Goal: Contribute content: Add original content to the website for others to see

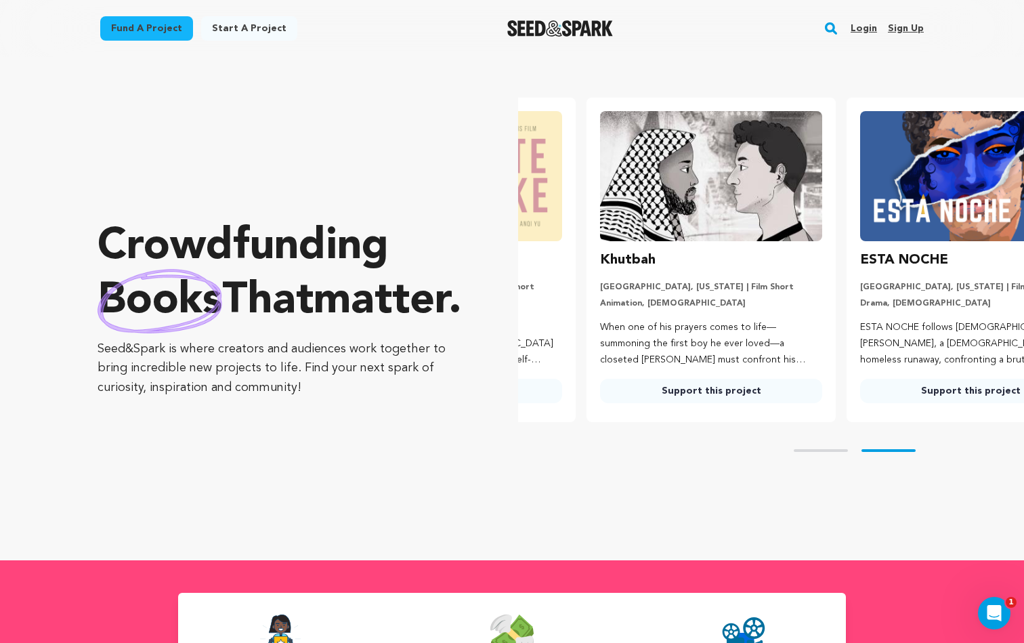
scroll to position [0, 271]
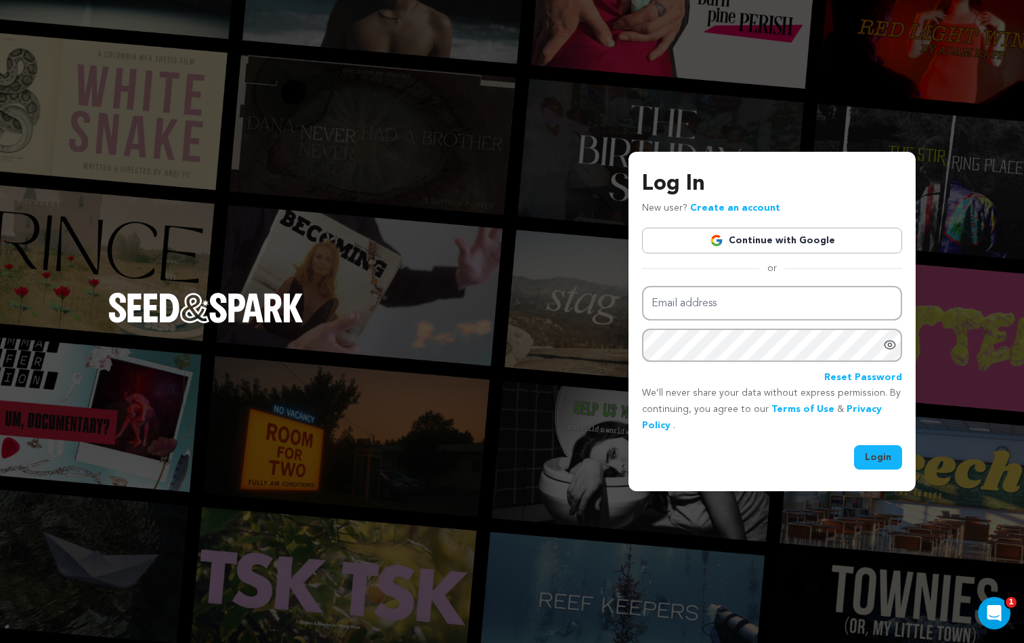
click at [822, 234] on link "Continue with Google" at bounding box center [772, 241] width 260 height 26
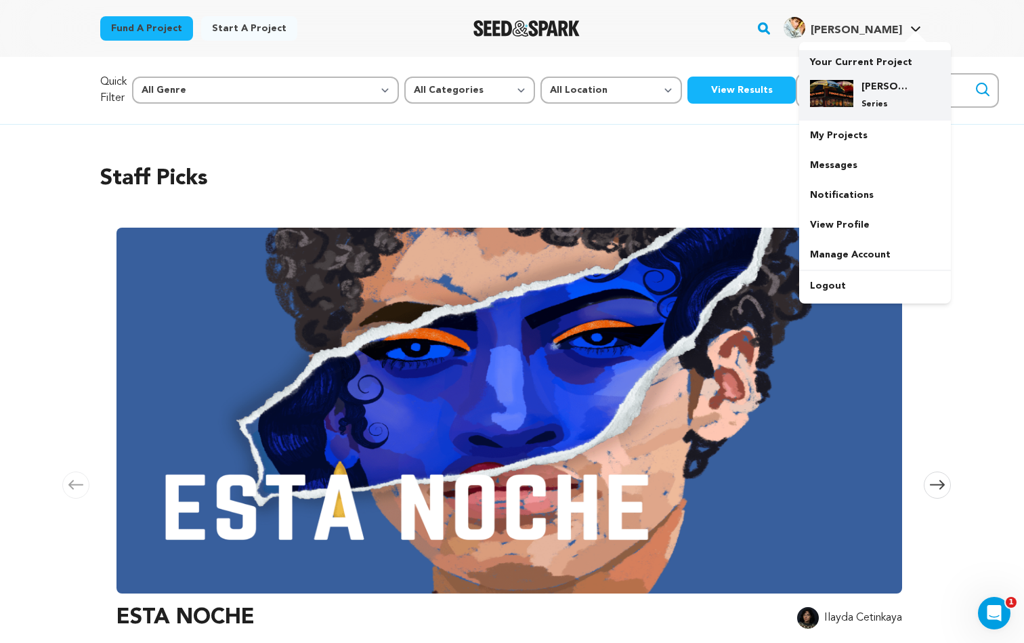
click at [872, 95] on div "Ali's World Famous Halal Cart — TV Pilot Series" at bounding box center [885, 95] width 65 height 30
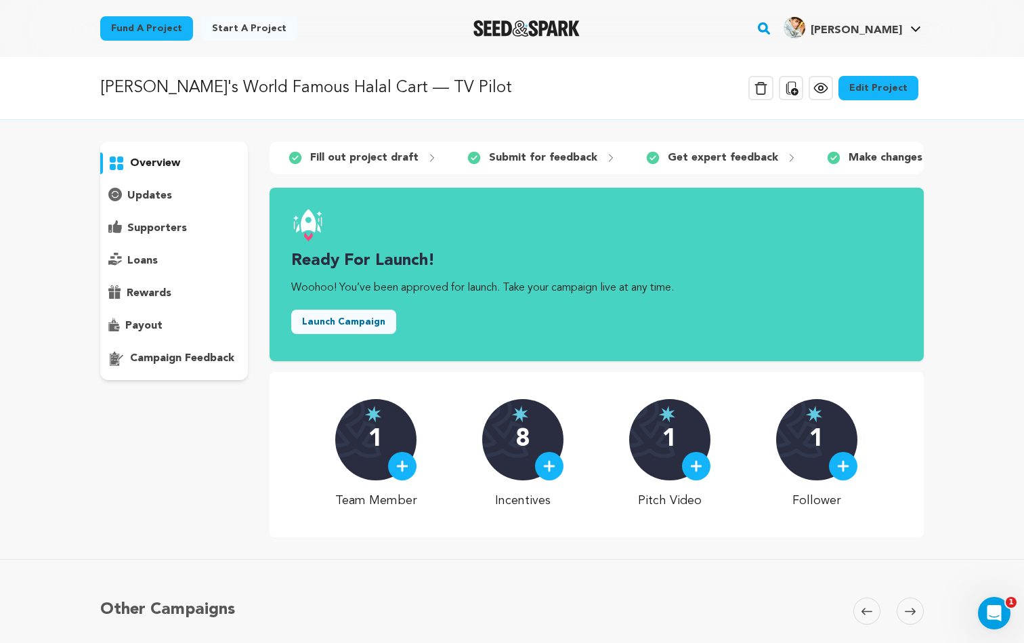
click at [163, 194] on p "updates" at bounding box center [149, 196] width 45 height 16
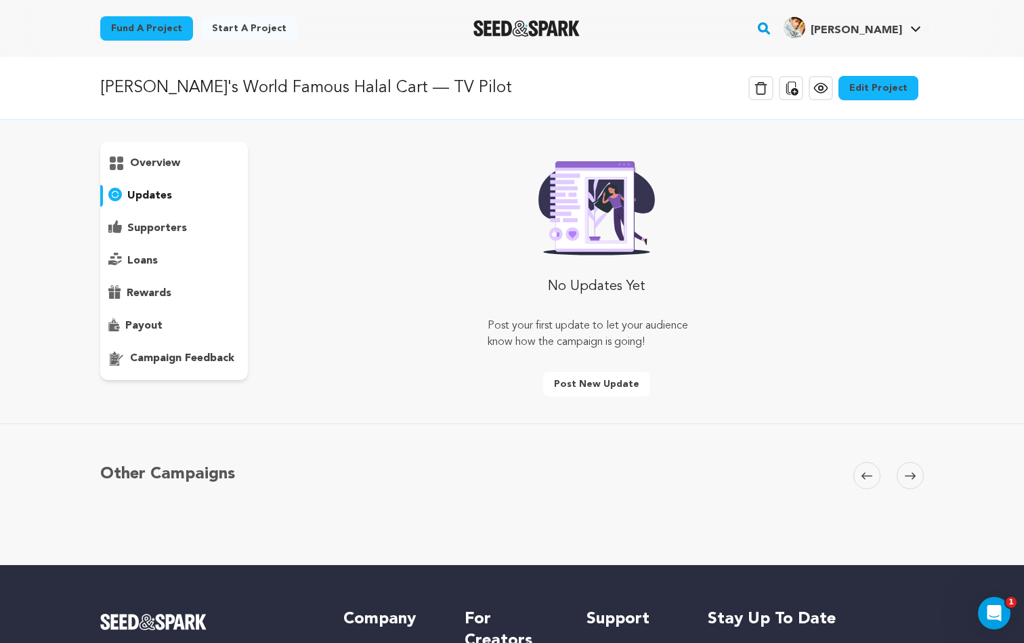
click at [171, 164] on p "overview" at bounding box center [155, 163] width 50 height 16
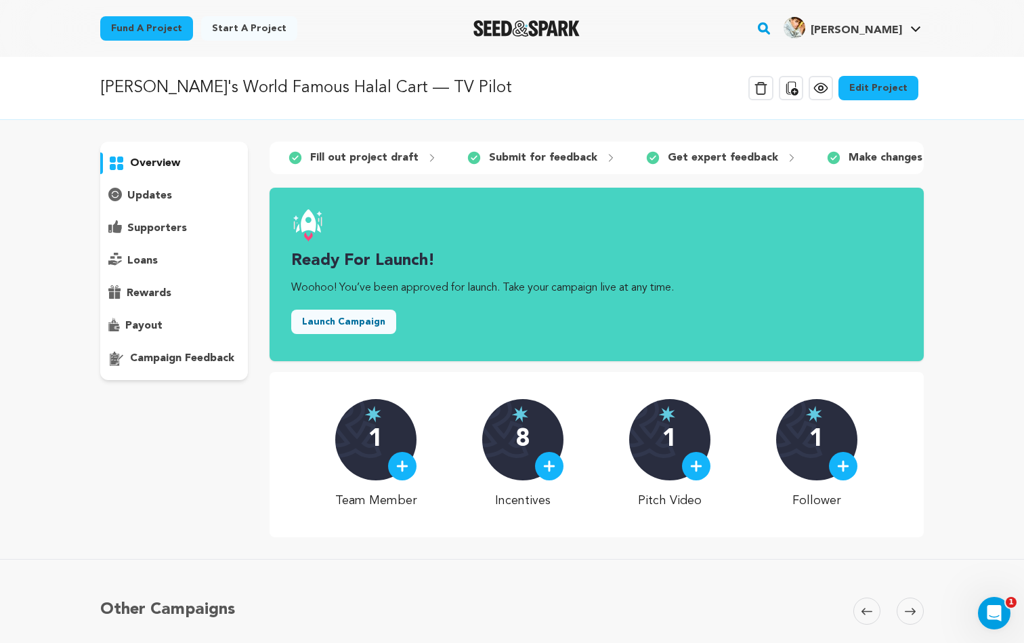
click at [885, 87] on link "Edit Project" at bounding box center [879, 88] width 80 height 24
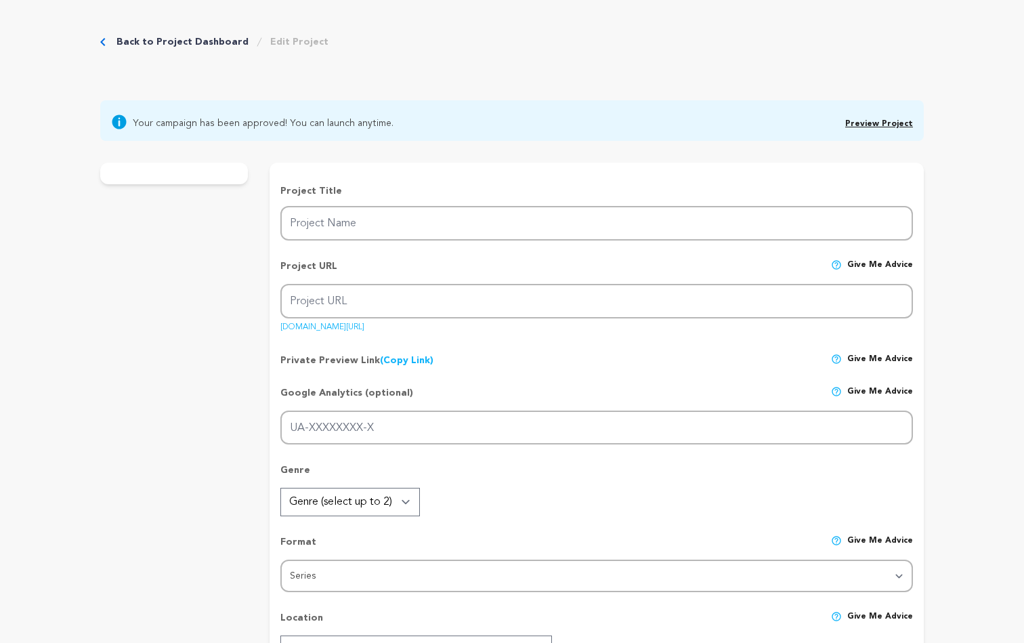
type input "[PERSON_NAME]'s World Famous Halal Cart — TV Pilot"
type input "alis-world-famous-halal-cart-tv-pilot"
type input "After inheriting a [DEMOGRAPHIC_DATA] cart, a [DEMOGRAPHIC_DATA] girl stumbles …"
type textarea "[PERSON_NAME]’s World Famous Halal Cart is a TV pilot that spotlights underrepr…"
type textarea "Our mission is to expand representation of underrepresented communities: NYC st…"
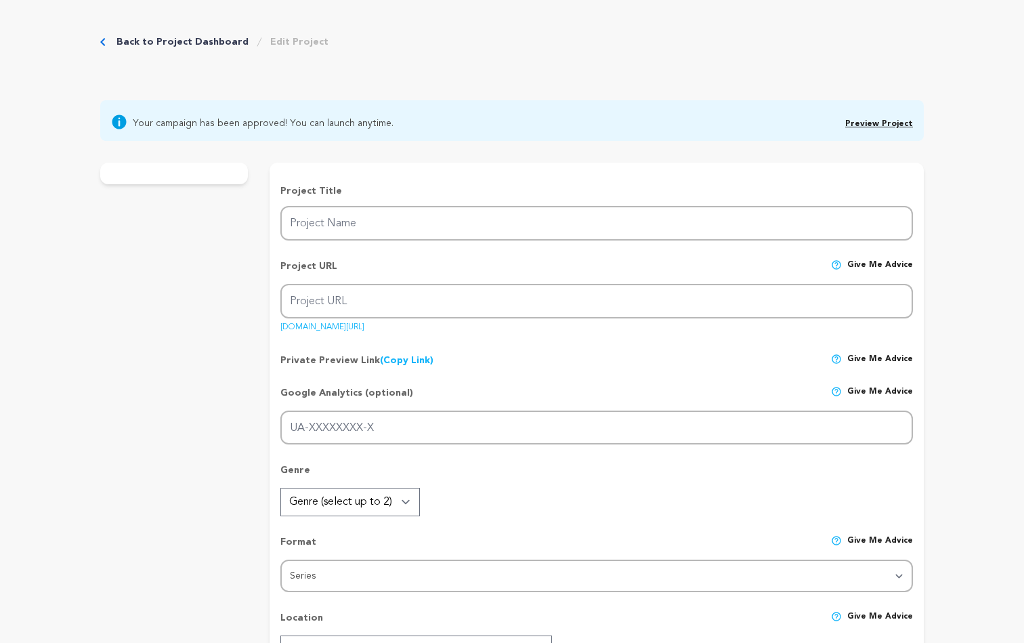
type textarea "[US_STATE][GEOGRAPHIC_DATA]"
radio input "true"
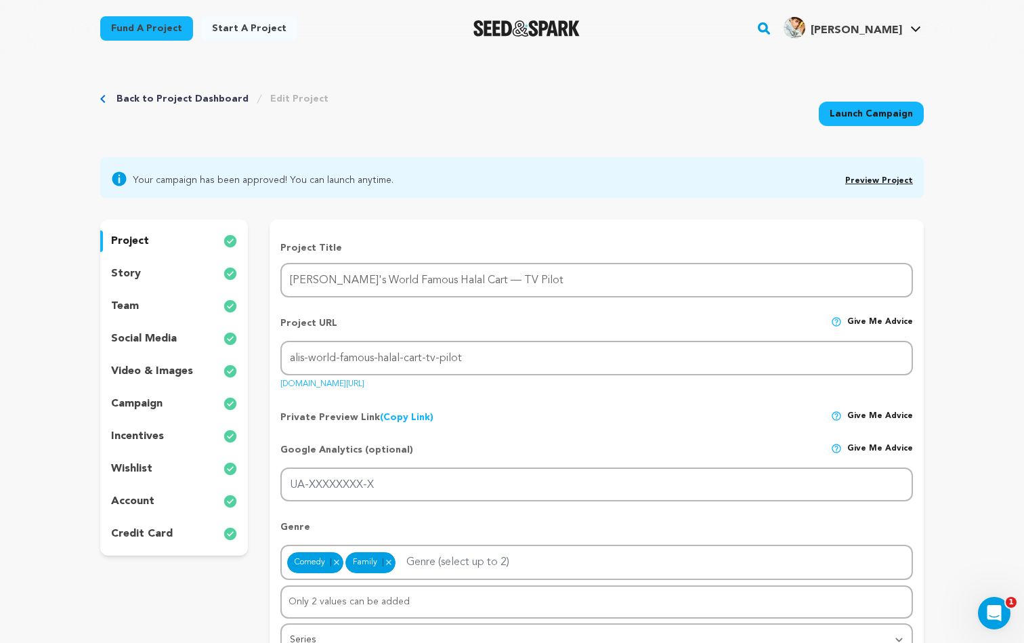
scroll to position [98, 0]
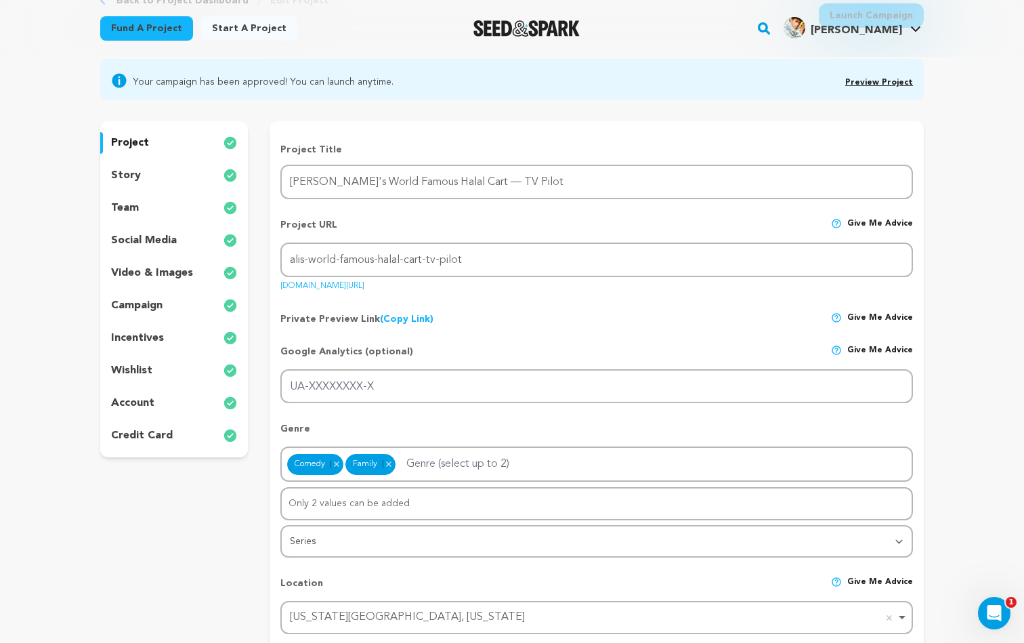
click at [152, 204] on div "team" at bounding box center [174, 208] width 148 height 22
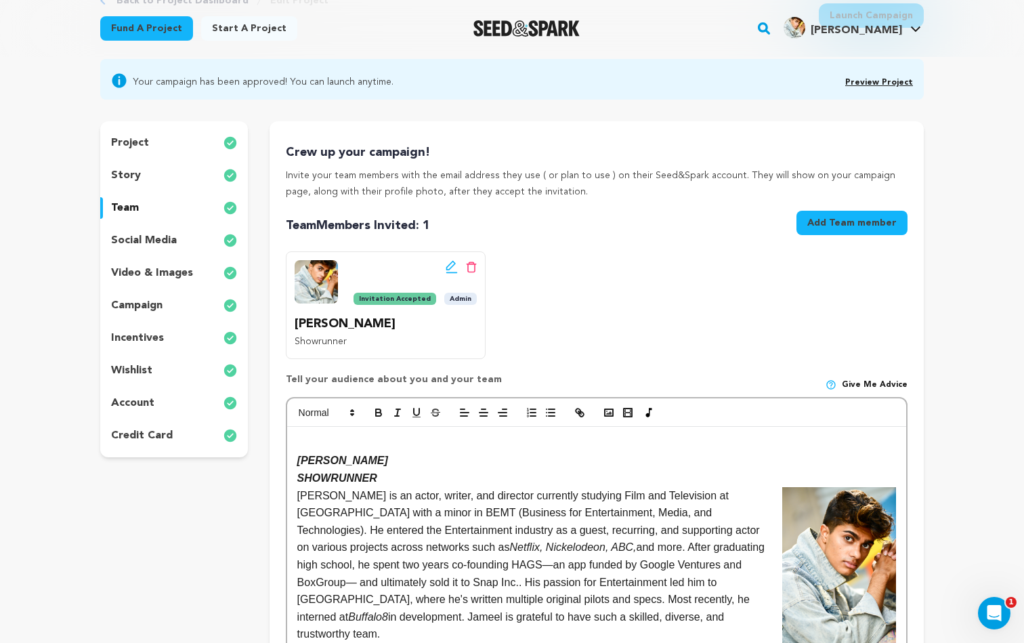
scroll to position [182, 0]
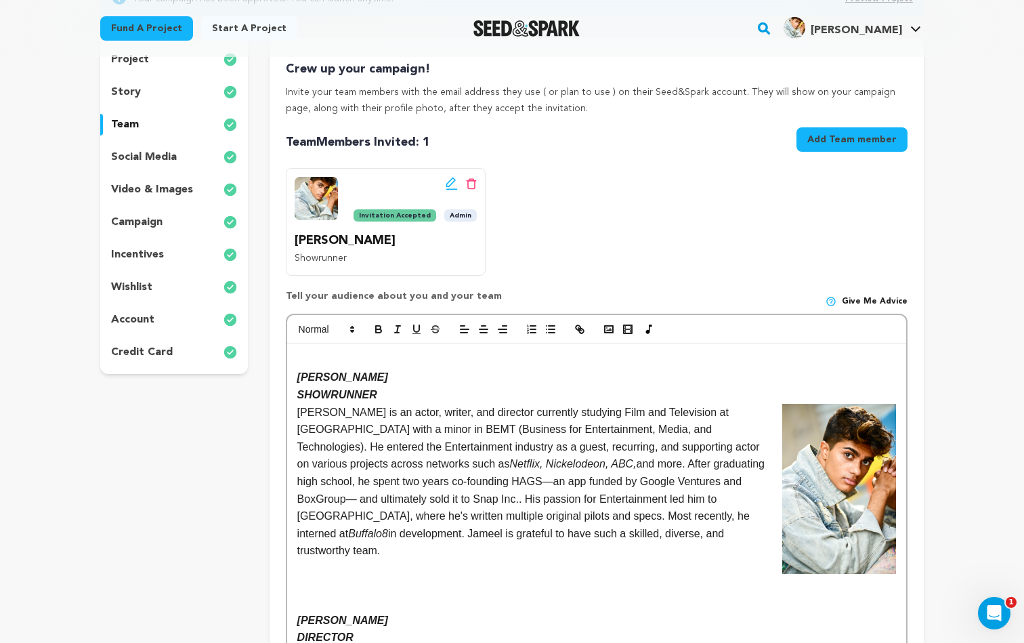
drag, startPoint x: 616, startPoint y: 529, endPoint x: 299, endPoint y: 408, distance: 339.8
click at [299, 408] on p "[PERSON_NAME] is an actor, writer, and director currently studying Film and Tel…" at bounding box center [596, 482] width 599 height 156
copy p "[PERSON_NAME] is an actor, writer, and director currently studying Film and Tel…"
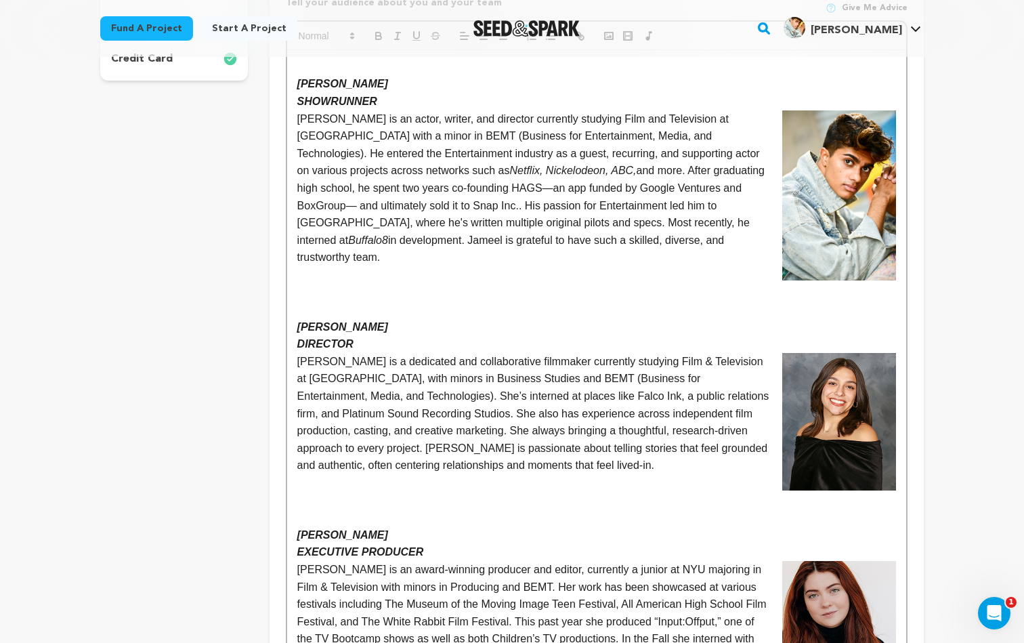
scroll to position [497, 0]
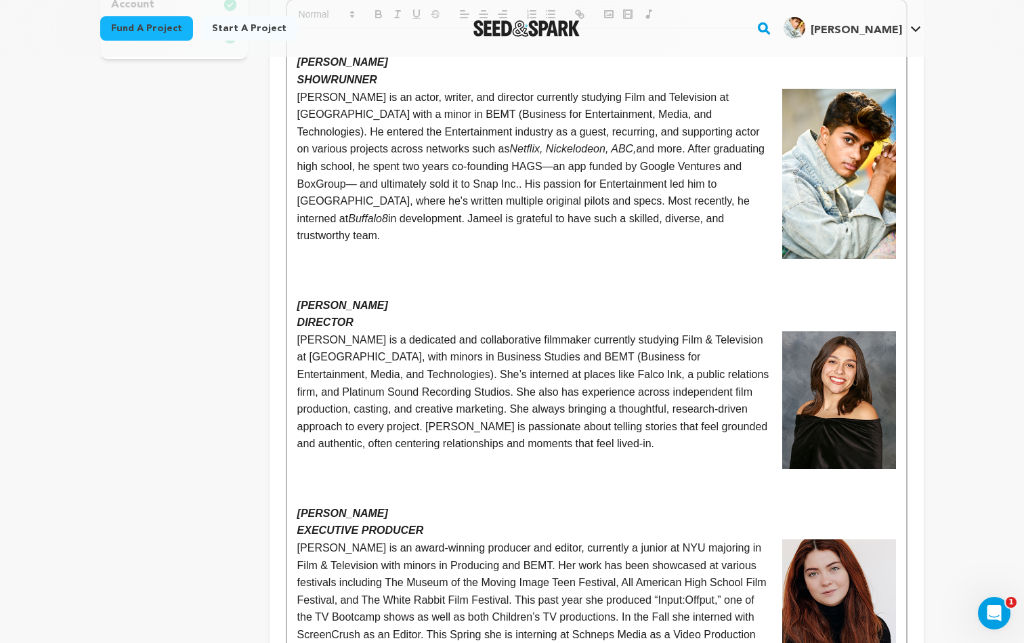
click at [520, 421] on p "[PERSON_NAME] is a dedicated and collaborative filmmaker currently studying Fil…" at bounding box center [596, 391] width 599 height 121
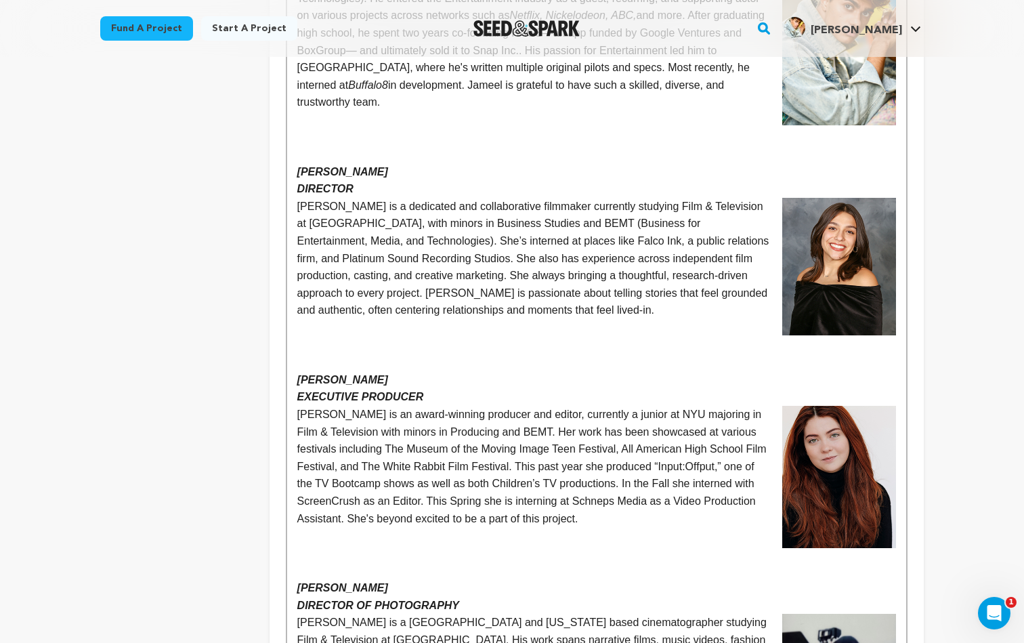
scroll to position [631, 0]
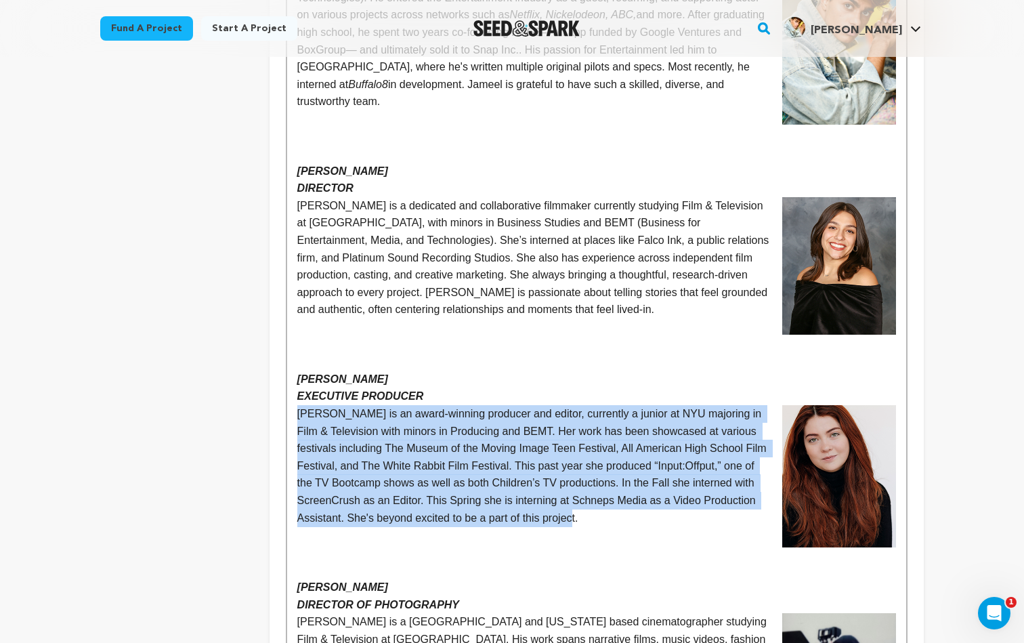
drag, startPoint x: 591, startPoint y: 485, endPoint x: 293, endPoint y: 377, distance: 317.1
click at [293, 377] on div "[PERSON_NAME] SHOWRUNNER [PERSON_NAME] is an actor, writer, and director curren…" at bounding box center [596, 422] width 619 height 1057
copy p "[PERSON_NAME] is an award-winning producer and editor, currently a junior at NY…"
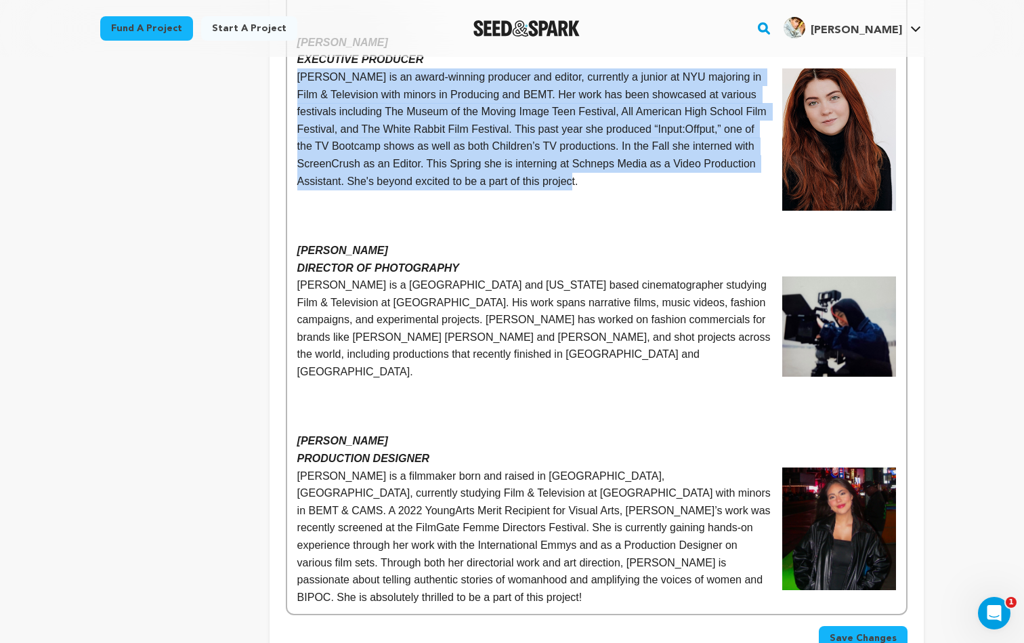
scroll to position [967, 0]
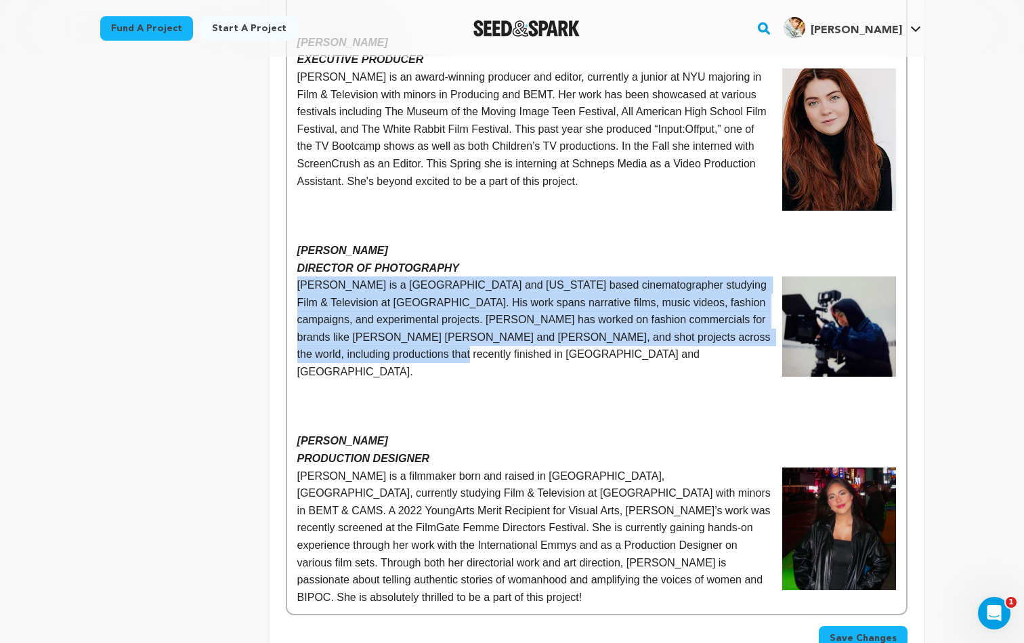
drag, startPoint x: 408, startPoint y: 314, endPoint x: 287, endPoint y: 245, distance: 140.1
click at [287, 245] on div "[PERSON_NAME] SHOWRUNNER [PERSON_NAME] is an actor, writer, and director curren…" at bounding box center [596, 86] width 619 height 1057
copy p "[PERSON_NAME] is a [GEOGRAPHIC_DATA] and [US_STATE] based cinematographer study…"
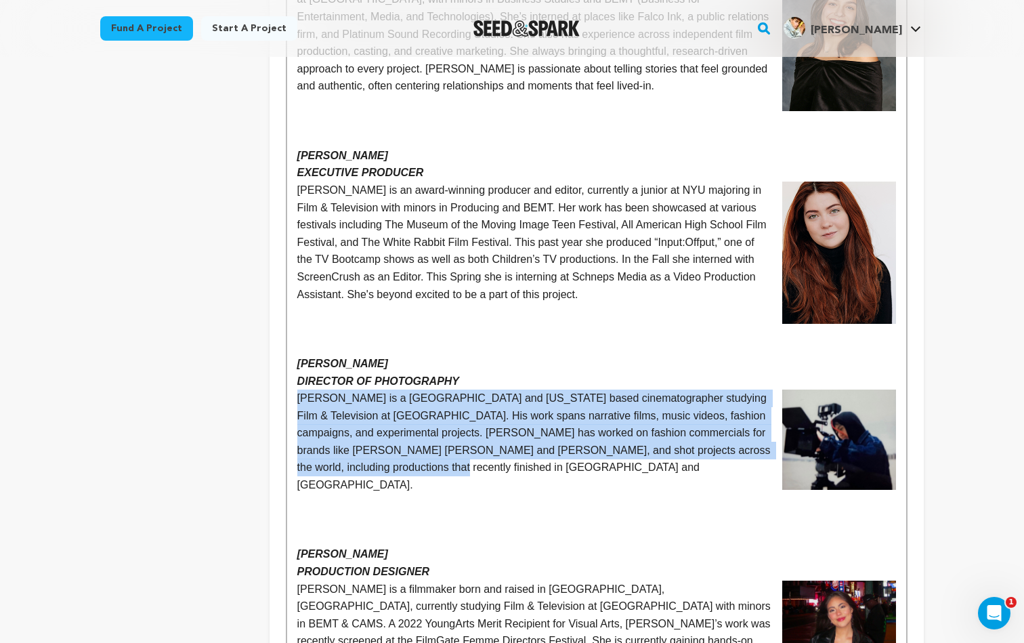
scroll to position [855, 0]
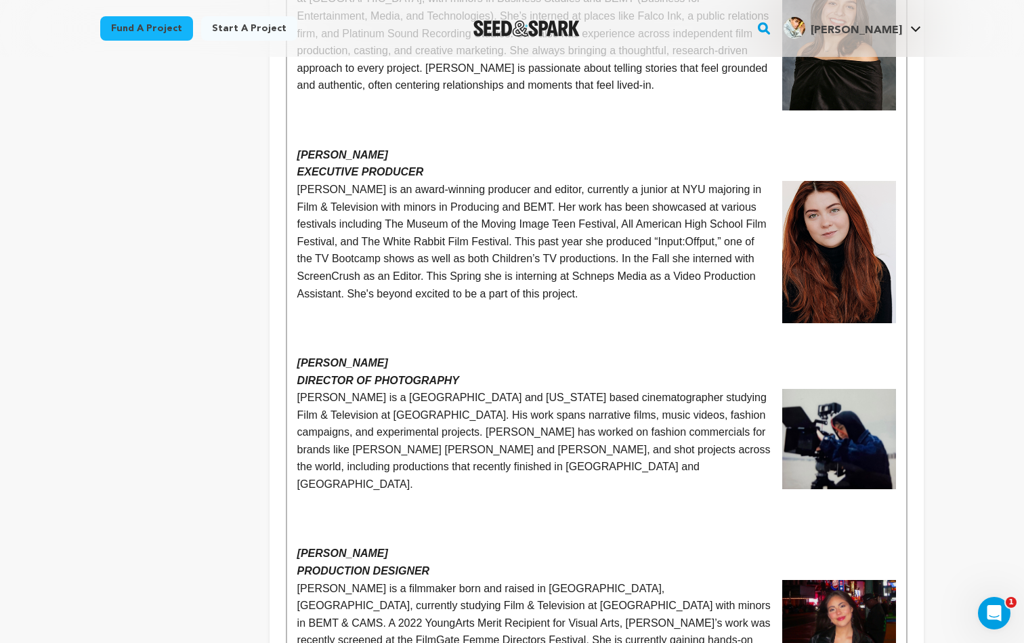
click at [567, 224] on p "[PERSON_NAME] is an award-winning producer and editor, currently a junior at NY…" at bounding box center [596, 241] width 599 height 121
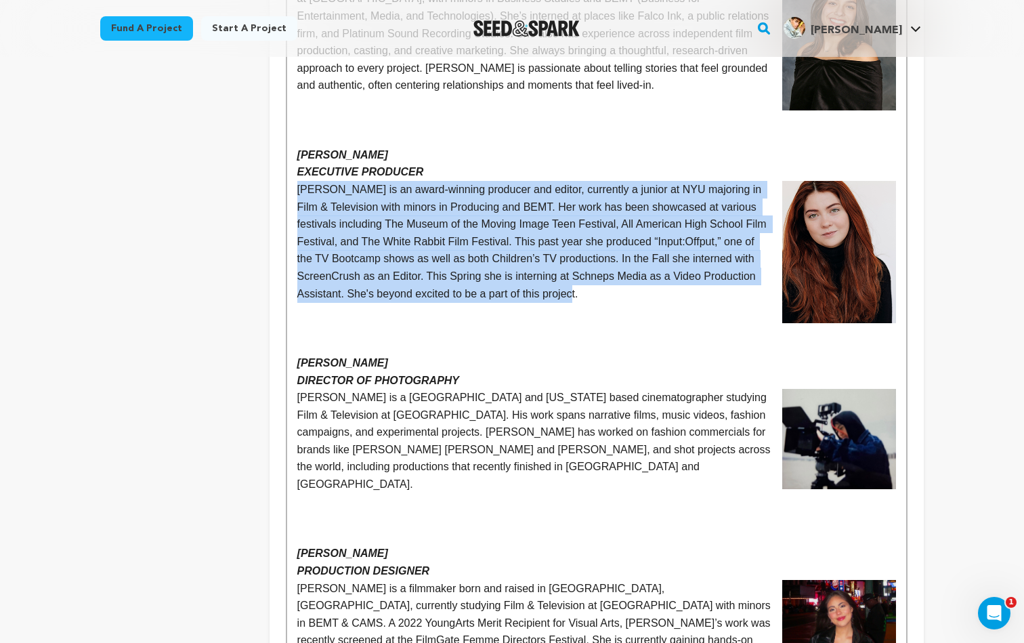
drag, startPoint x: 589, startPoint y: 259, endPoint x: 295, endPoint y: 161, distance: 310.6
click at [295, 161] on div "[PERSON_NAME] SHOWRUNNER [PERSON_NAME] is an actor, writer, and director curren…" at bounding box center [596, 198] width 619 height 1057
copy p "[PERSON_NAME] is an award-winning producer and editor, currently a junior at NY…"
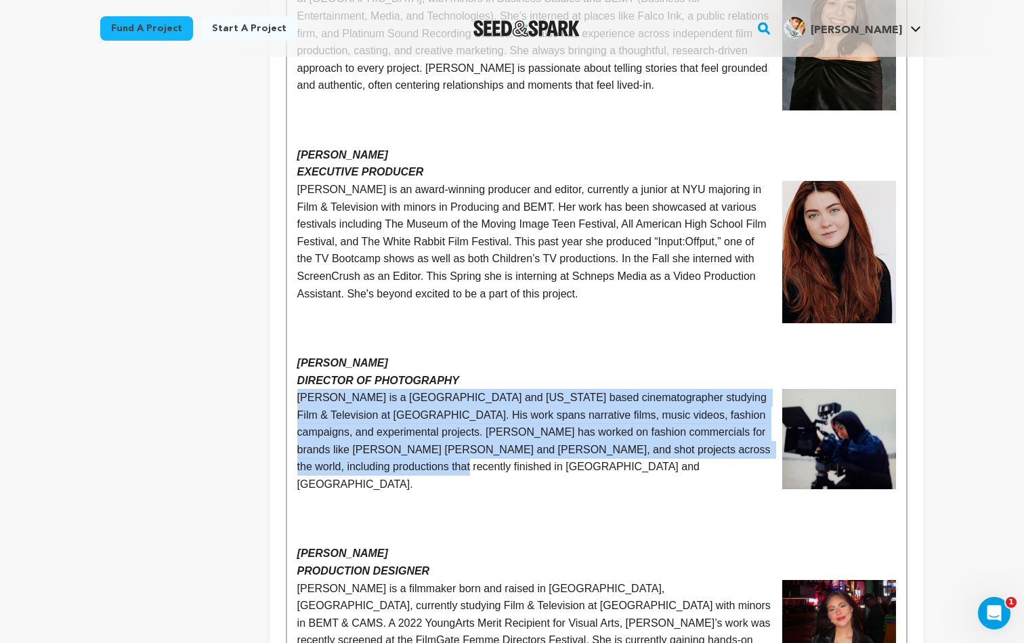
drag, startPoint x: 404, startPoint y: 434, endPoint x: 290, endPoint y: 366, distance: 132.4
click at [290, 366] on div "[PERSON_NAME] SHOWRUNNER [PERSON_NAME] is an actor, writer, and director curren…" at bounding box center [596, 198] width 619 height 1057
copy p "[PERSON_NAME] is a [GEOGRAPHIC_DATA] and [US_STATE] based cinematographer study…"
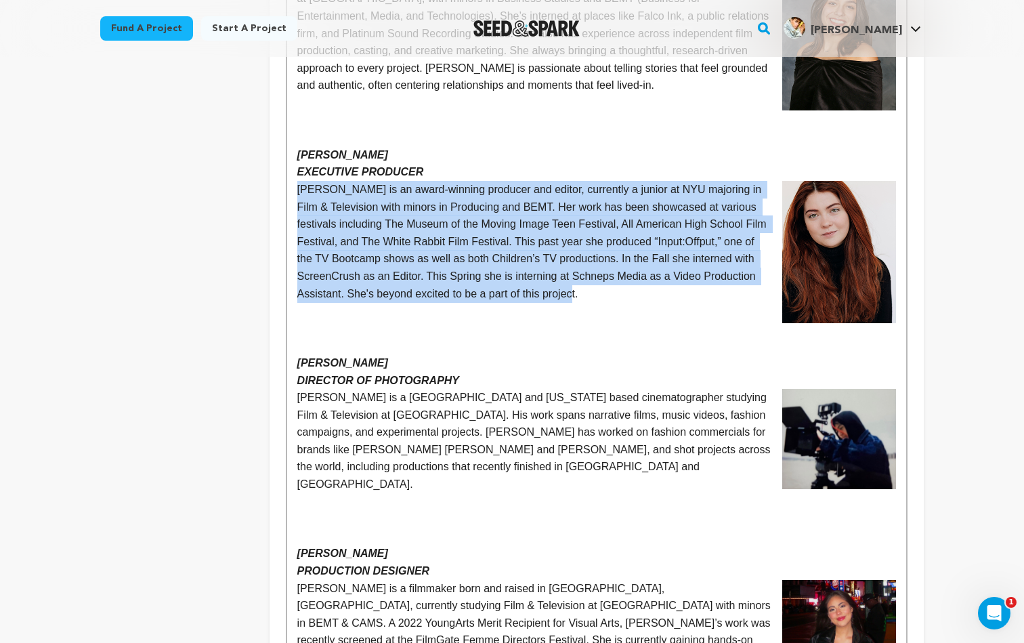
drag, startPoint x: 595, startPoint y: 263, endPoint x: 276, endPoint y: 158, distance: 335.2
click at [276, 158] on div "Crew up your campaign! Invite your team members with the email address they use…" at bounding box center [597, 77] width 654 height 1425
copy p "[PERSON_NAME] is an award-winning producer and editor, currently a junior at NY…"
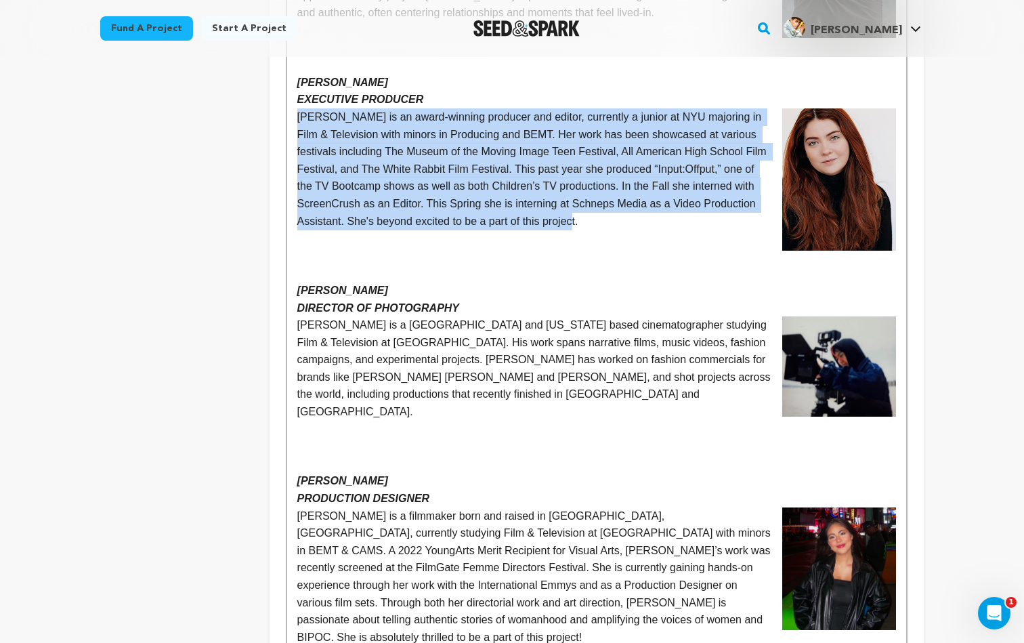
scroll to position [952, 0]
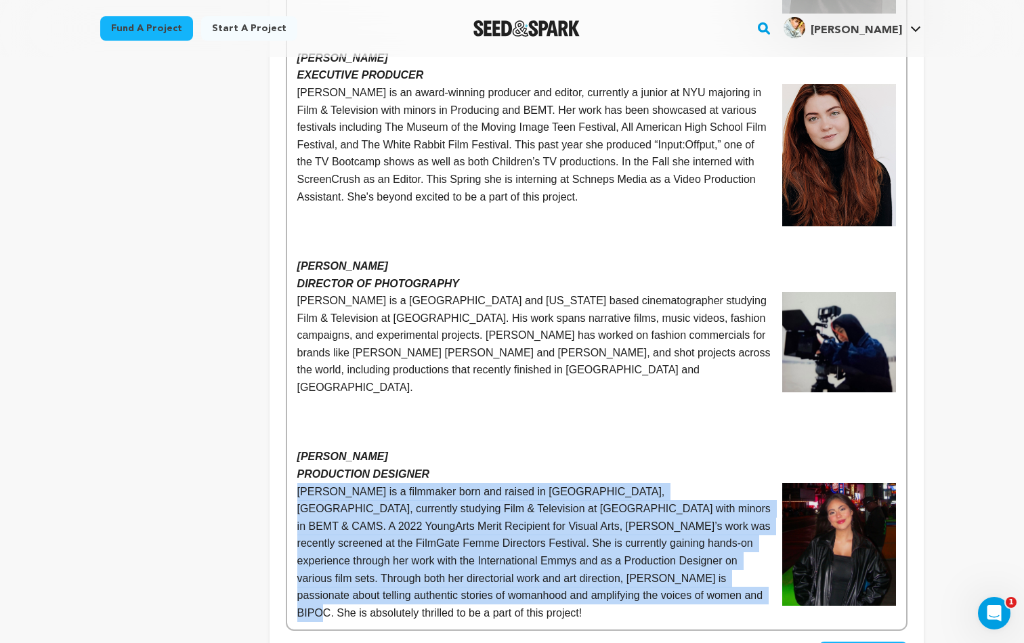
drag, startPoint x: 619, startPoint y: 536, endPoint x: 282, endPoint y: 435, distance: 351.7
copy p "[PERSON_NAME] is a filmmaker born and raised in [GEOGRAPHIC_DATA], [GEOGRAPHIC_…"
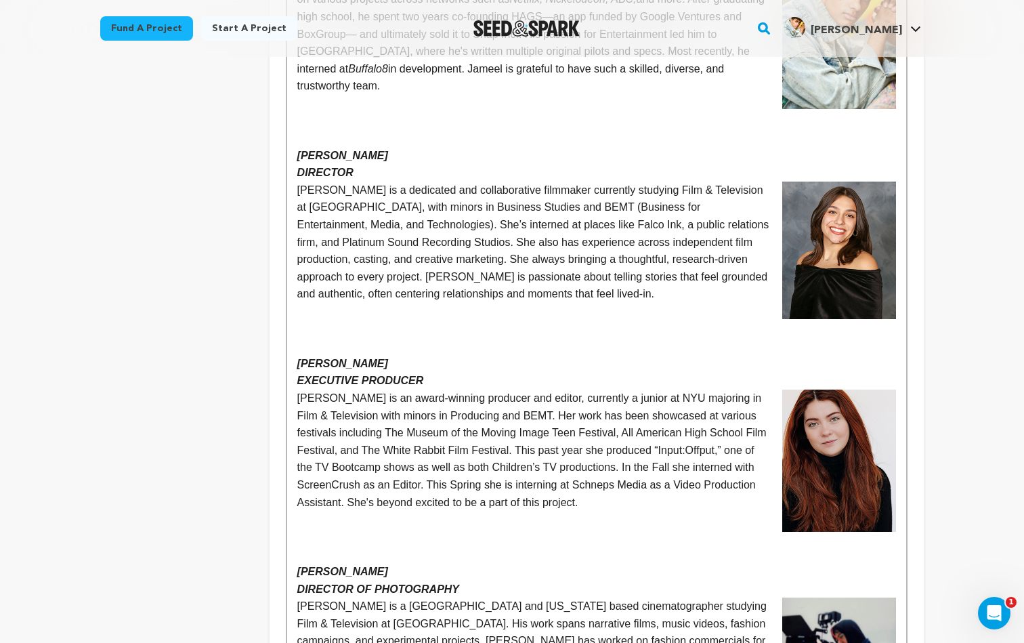
scroll to position [616, 0]
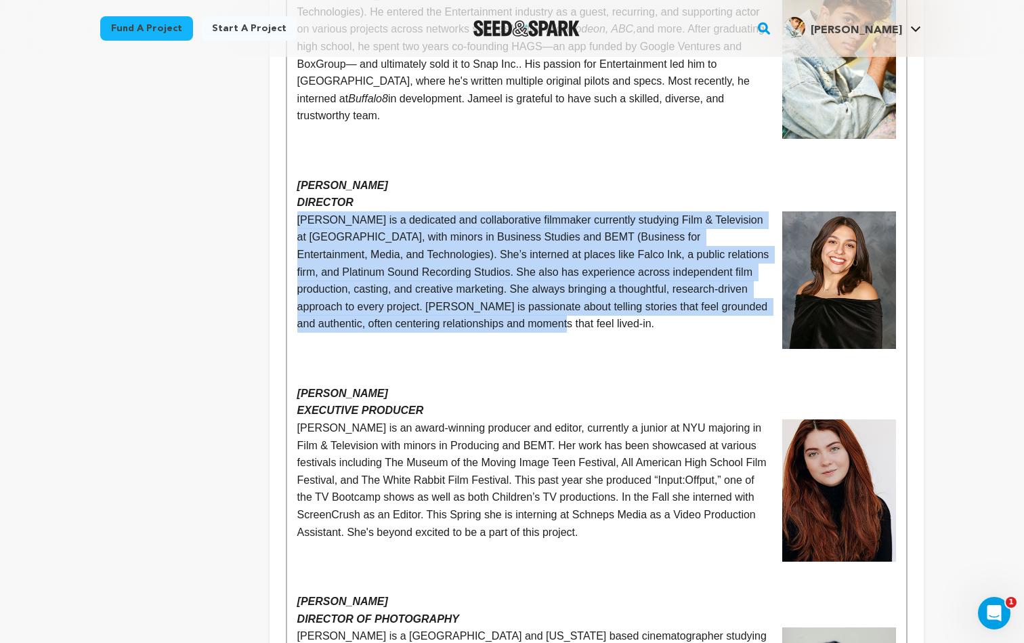
drag, startPoint x: 538, startPoint y: 300, endPoint x: 295, endPoint y: 190, distance: 266.2
click at [295, 190] on div "[PERSON_NAME] SHOWRUNNER [PERSON_NAME] is an actor, writer, and director curren…" at bounding box center [596, 437] width 619 height 1057
copy p "[PERSON_NAME] is a dedicated and collaborative filmmaker currently studying Fil…"
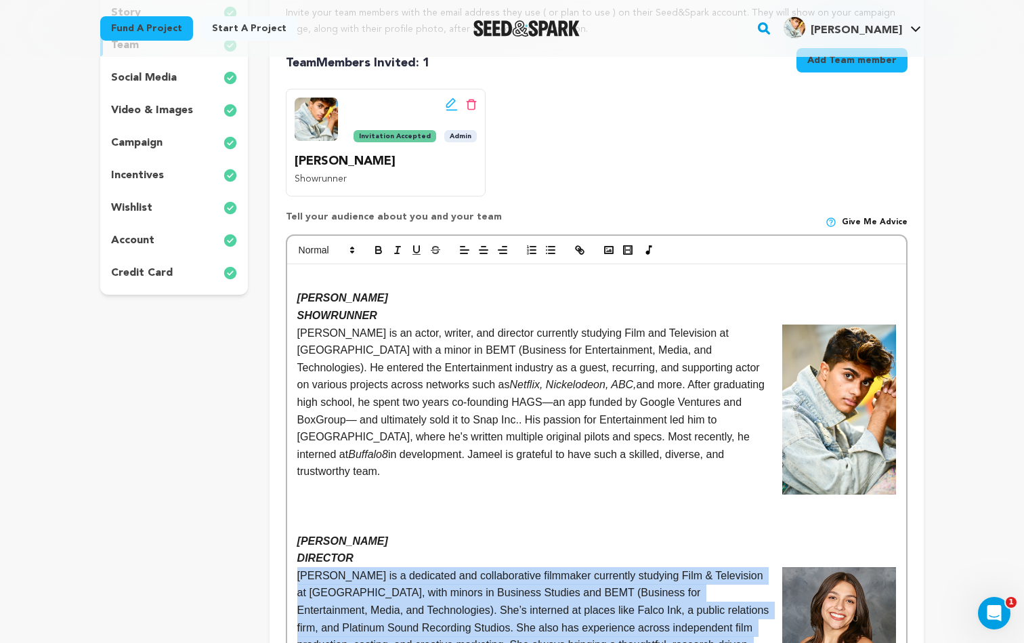
scroll to position [243, 0]
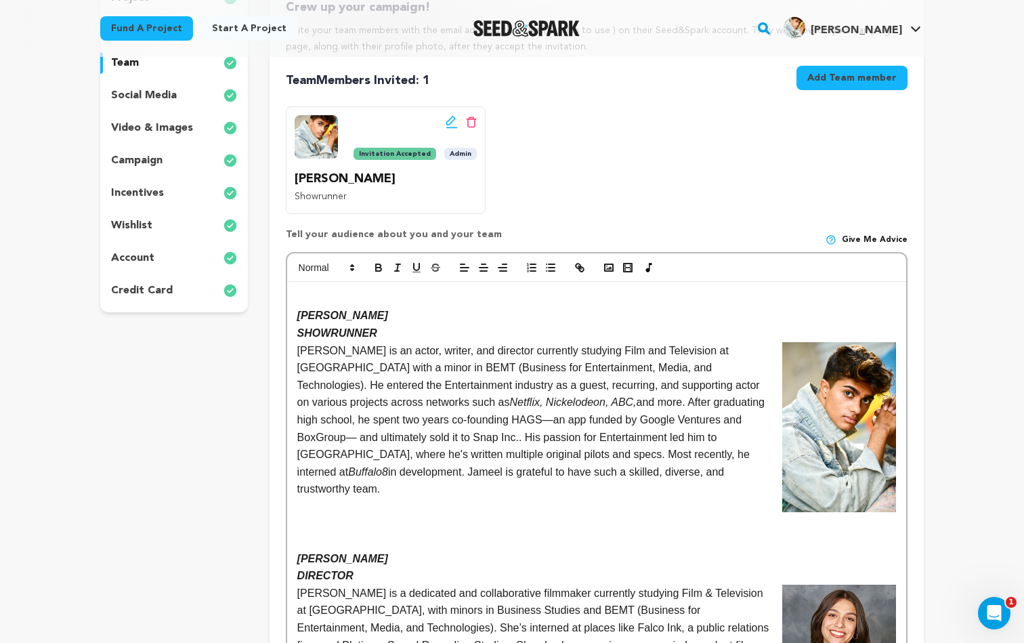
click at [379, 377] on p "[PERSON_NAME] is an actor, writer, and director currently studying Film and Tel…" at bounding box center [596, 420] width 599 height 156
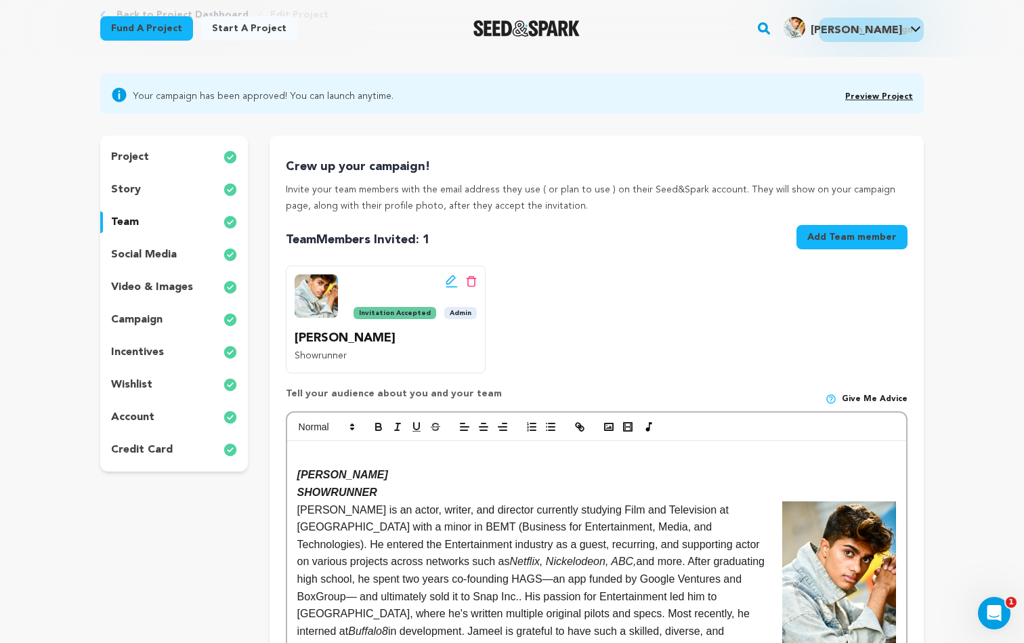
scroll to position [81, 0]
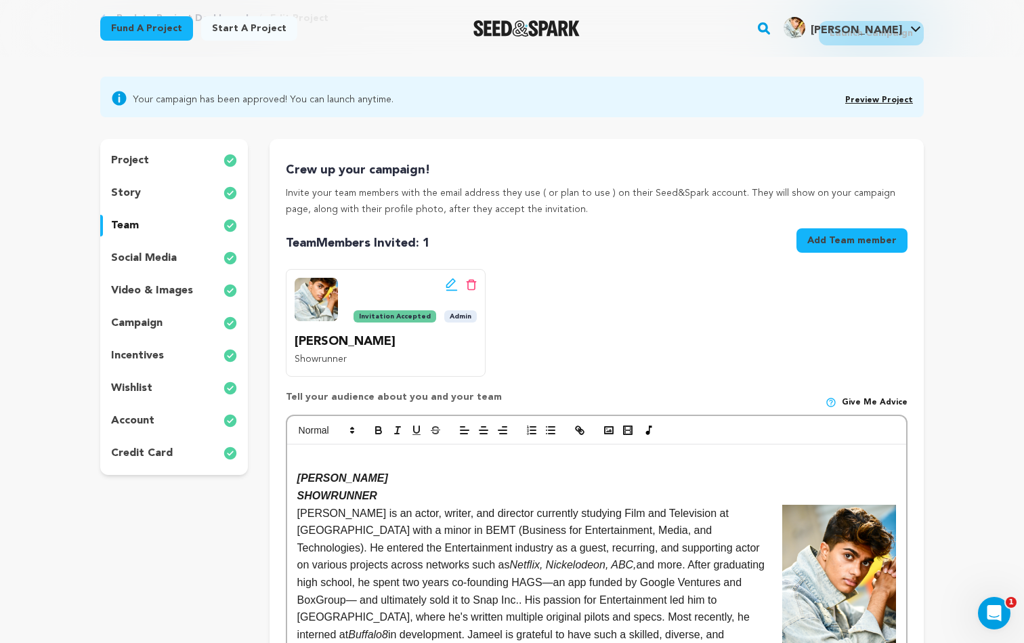
click at [179, 190] on div "story" at bounding box center [174, 193] width 148 height 22
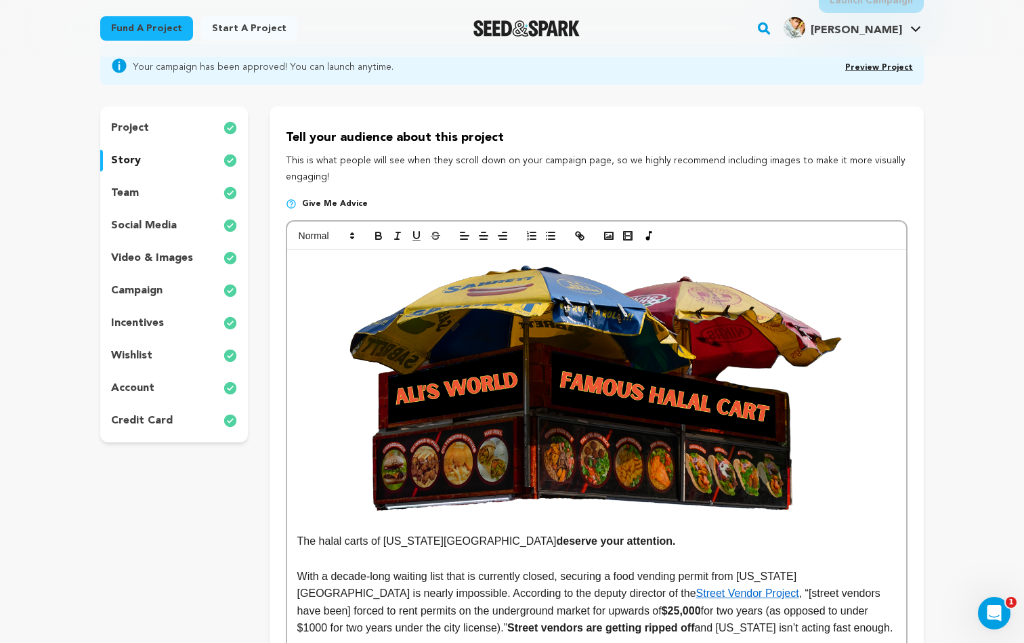
scroll to position [100, 0]
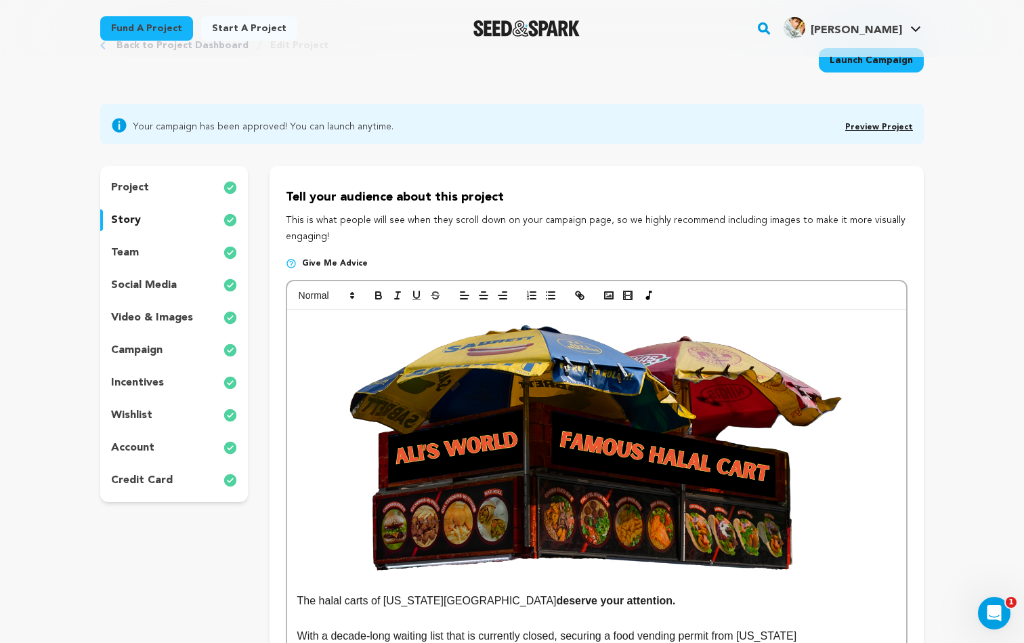
scroll to position [0, 0]
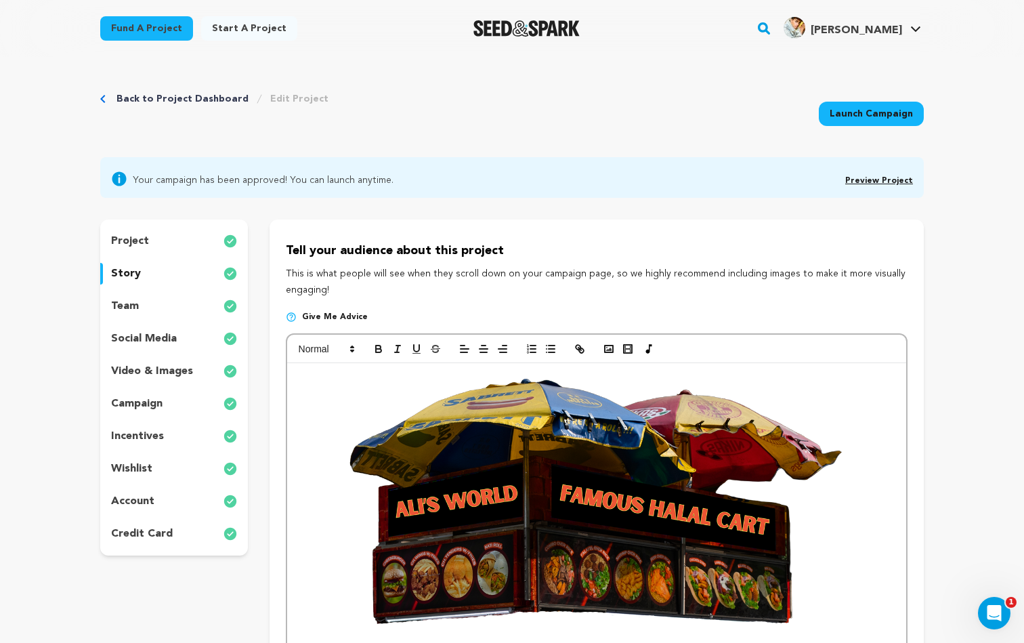
click at [887, 116] on link "Launch Campaign" at bounding box center [871, 114] width 105 height 24
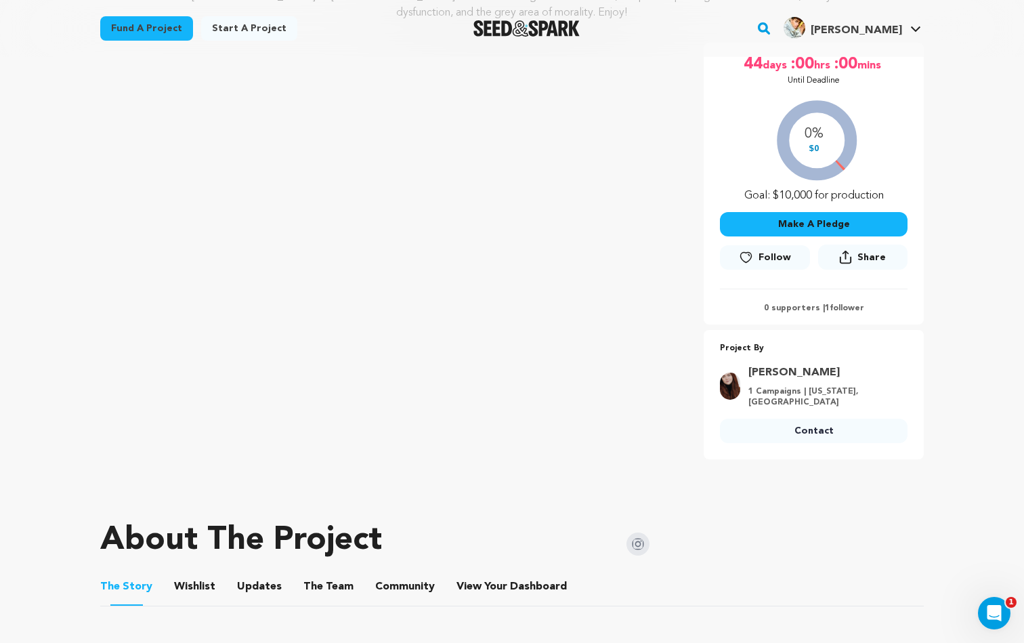
scroll to position [244, 0]
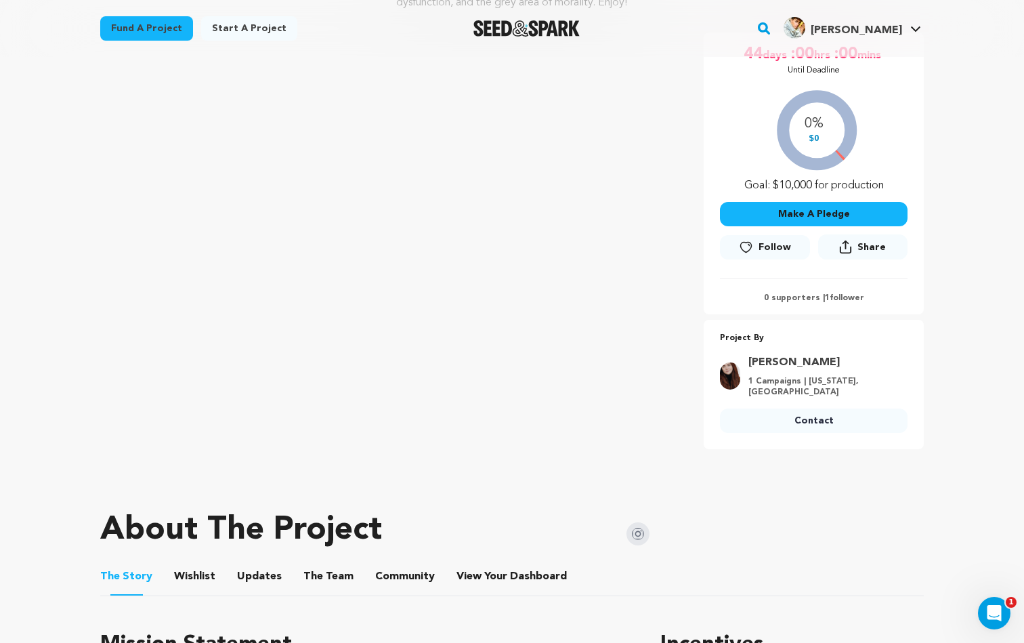
click at [867, 240] on span "Share" at bounding box center [872, 247] width 28 height 14
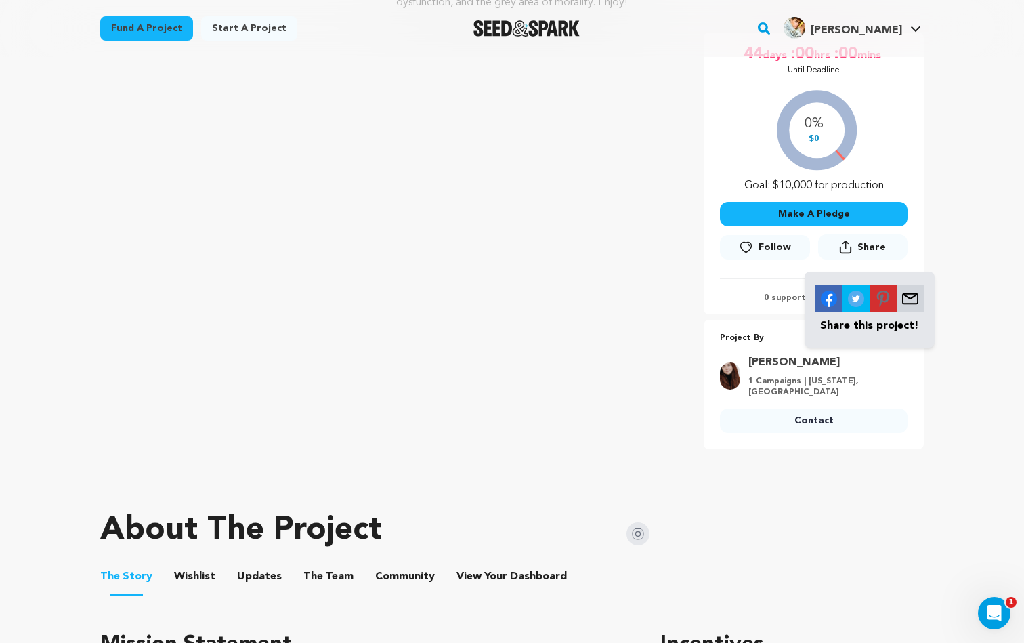
click at [913, 285] on img at bounding box center [910, 298] width 27 height 27
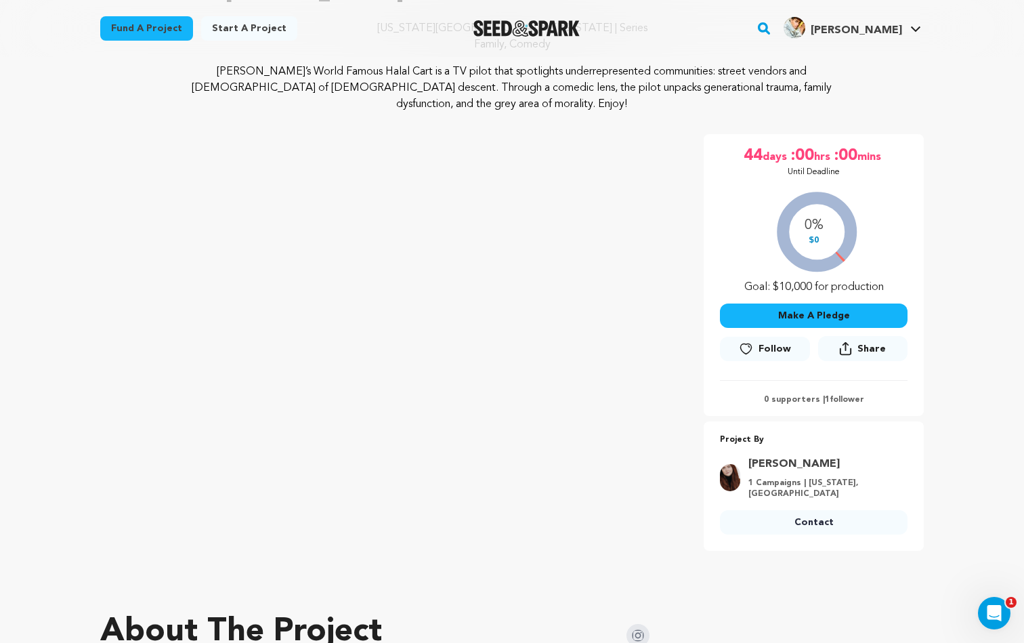
scroll to position [20, 0]
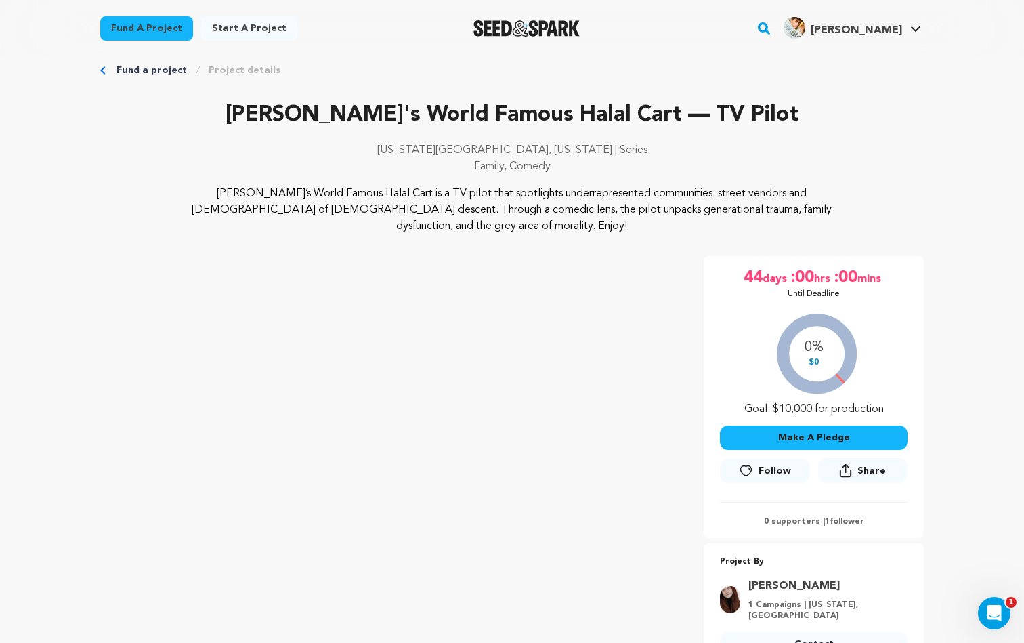
click at [864, 464] on span "Share" at bounding box center [872, 471] width 28 height 14
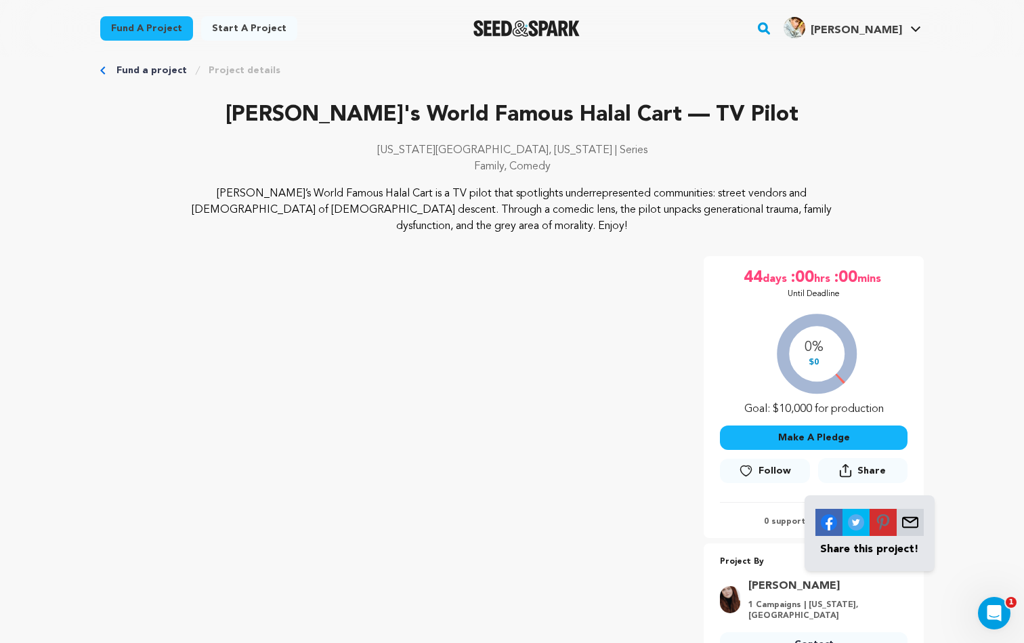
click at [909, 509] on img at bounding box center [910, 522] width 27 height 27
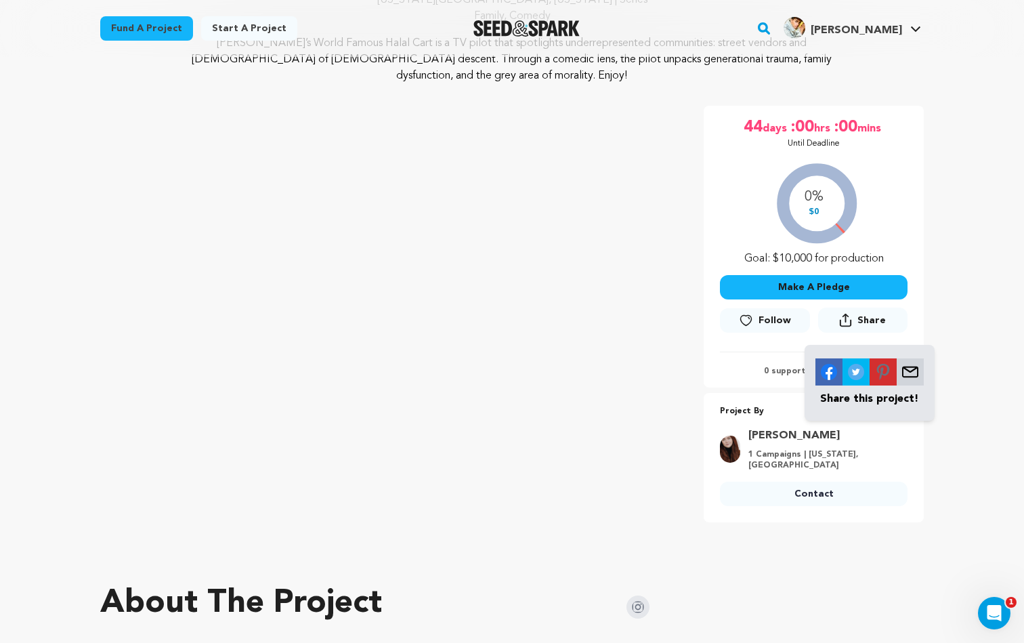
scroll to position [172, 0]
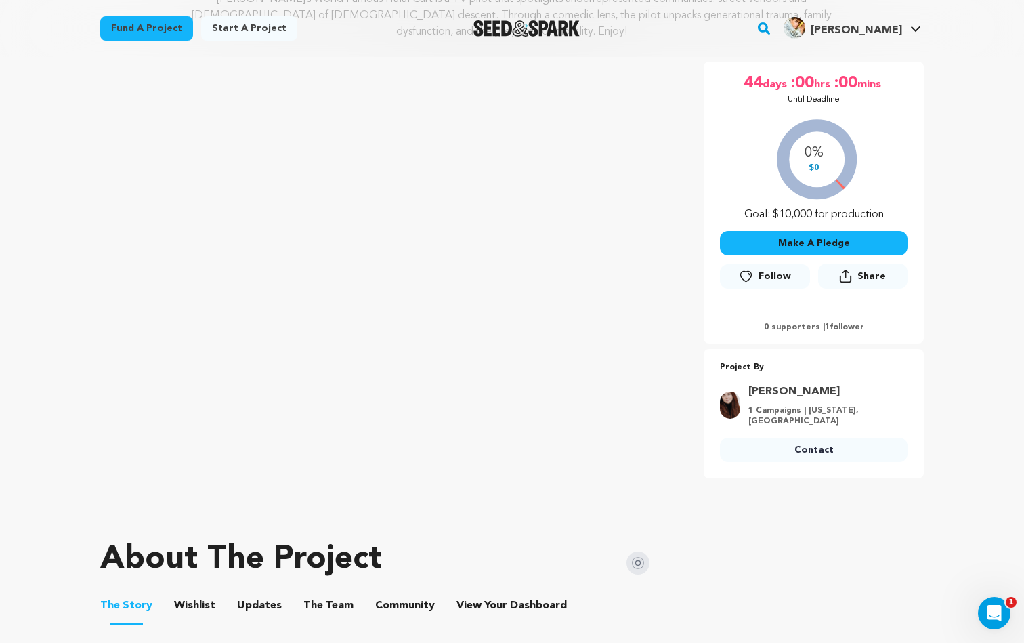
scroll to position [215, 0]
click at [852, 268] on icon at bounding box center [845, 275] width 13 height 14
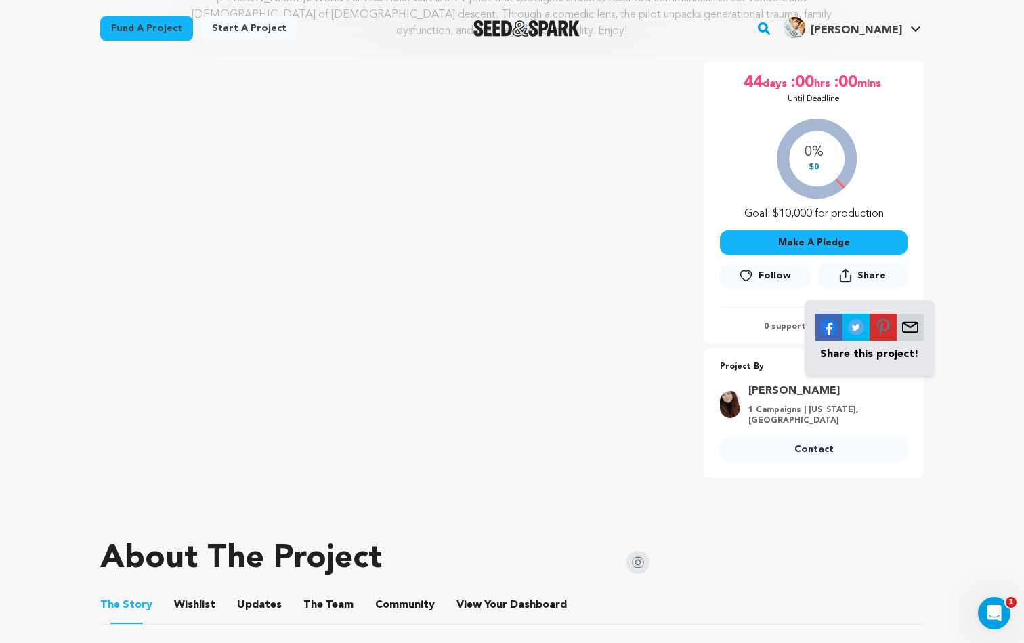
click at [858, 314] on img at bounding box center [856, 327] width 27 height 27
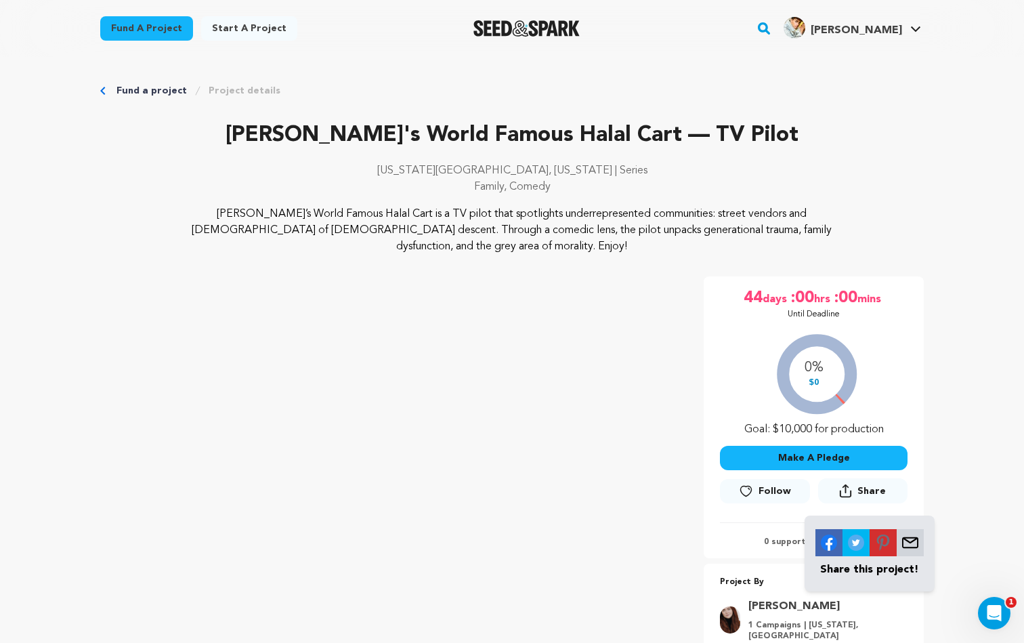
scroll to position [0, 0]
